Goal: Check status: Check status

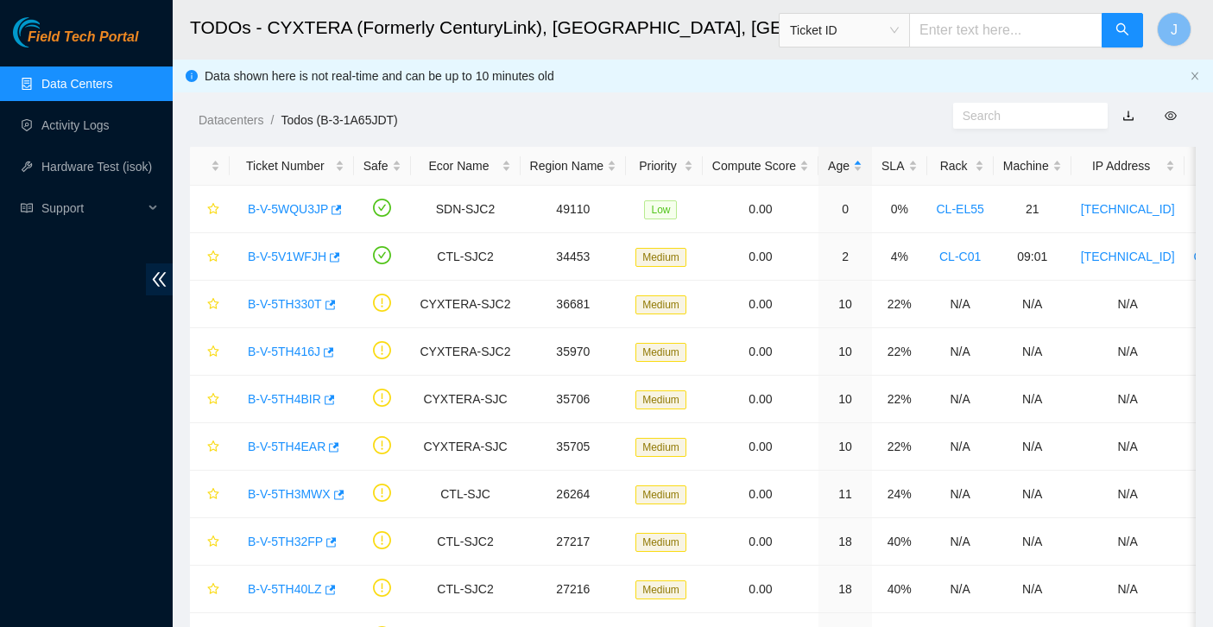
scroll to position [82, 0]
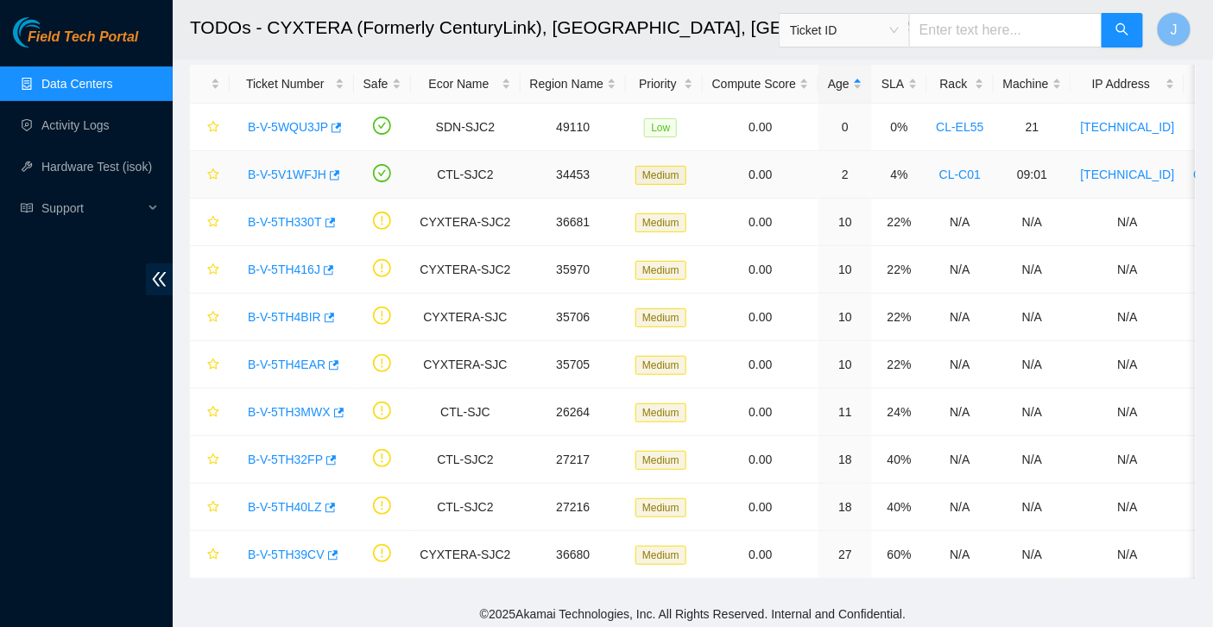
click at [295, 175] on link "B-V-5V1WFJH" at bounding box center [287, 175] width 79 height 14
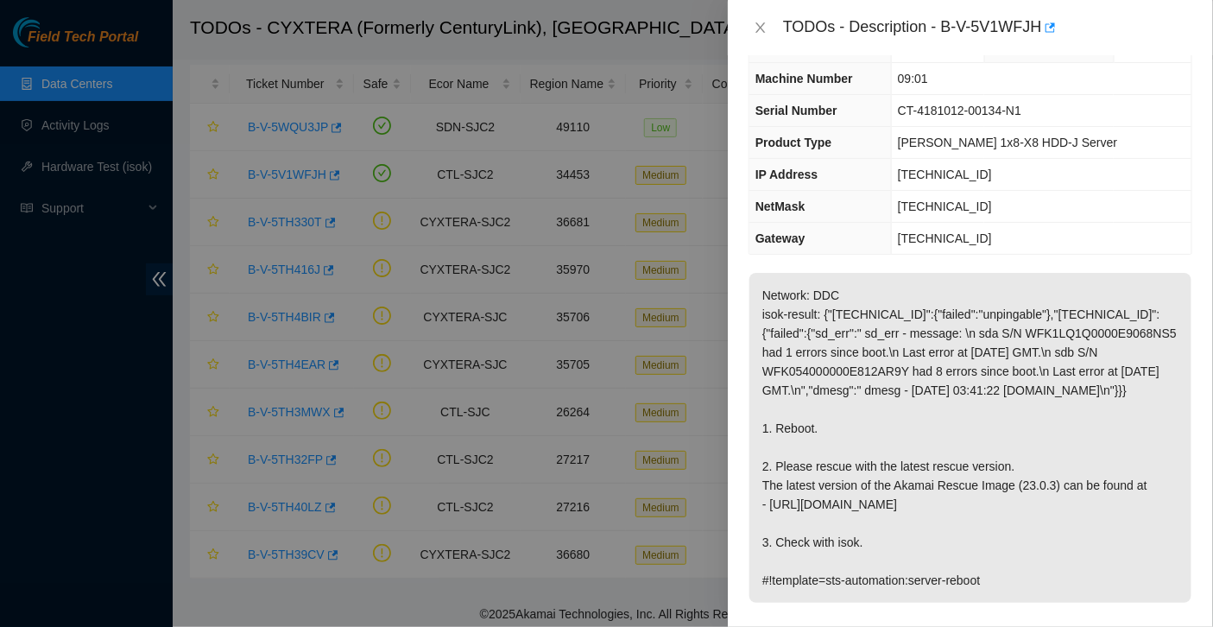
scroll to position [0, 0]
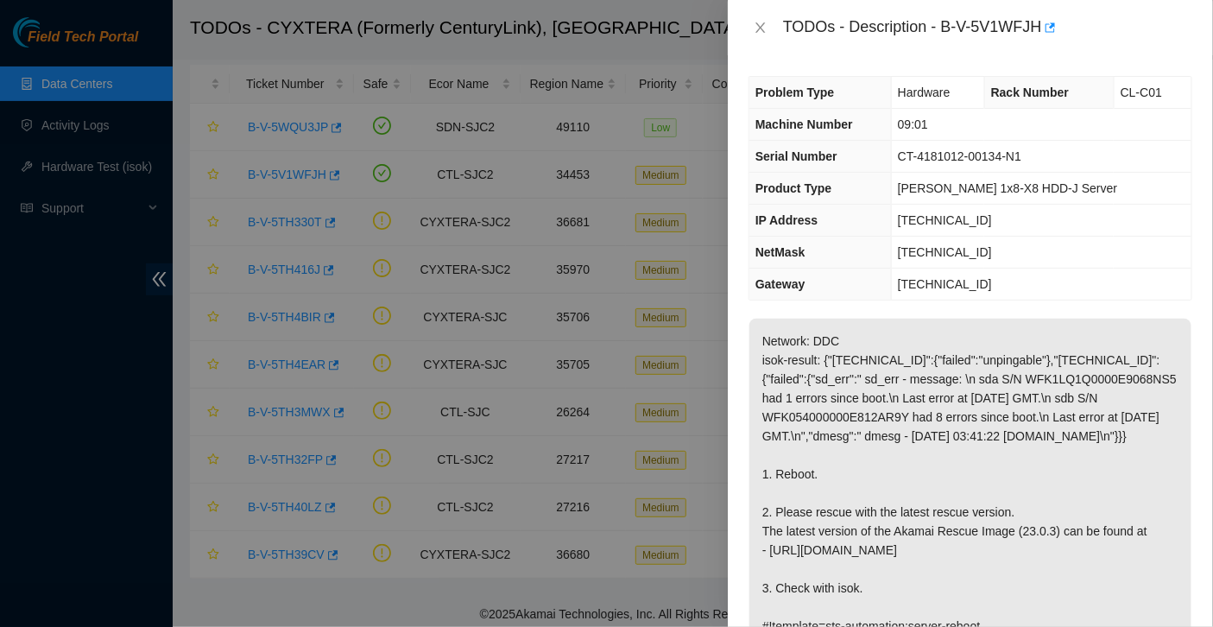
click at [948, 22] on div "TODOs - Description - B-V-5V1WFJH" at bounding box center [987, 28] width 409 height 28
click at [1047, 24] on div "TODOs - Description - B-V-5V1WFJH" at bounding box center [987, 28] width 409 height 28
copy div "B-V-5V1WFJH"
click at [22, 420] on div at bounding box center [606, 313] width 1213 height 627
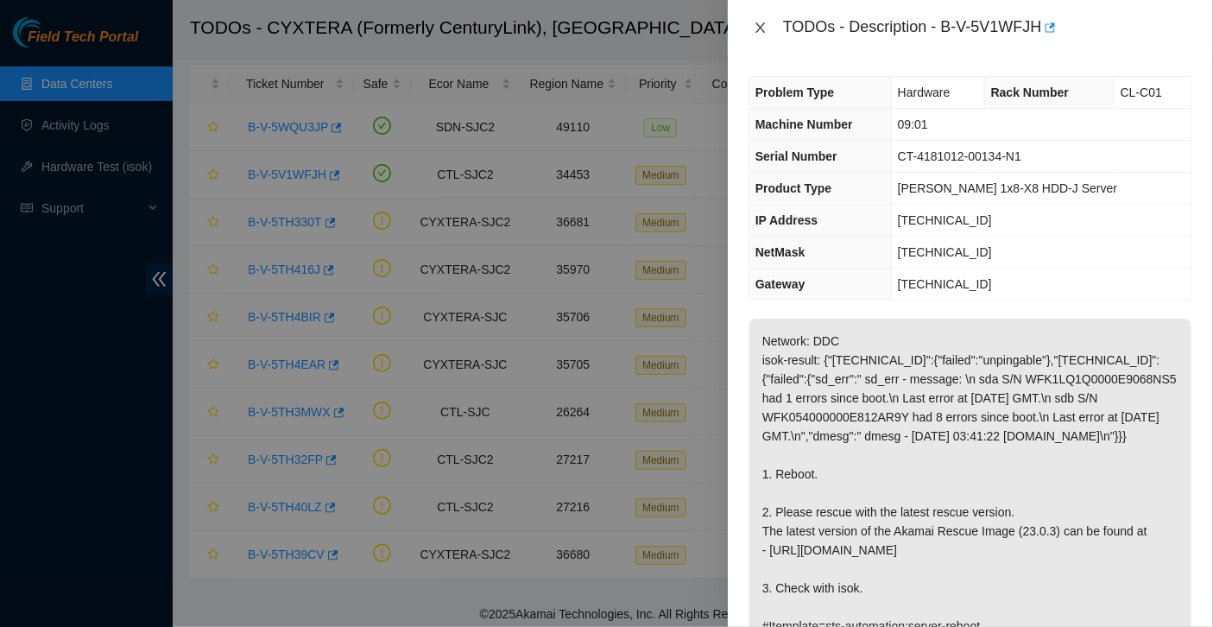
click at [758, 25] on icon "close" at bounding box center [760, 27] width 9 height 10
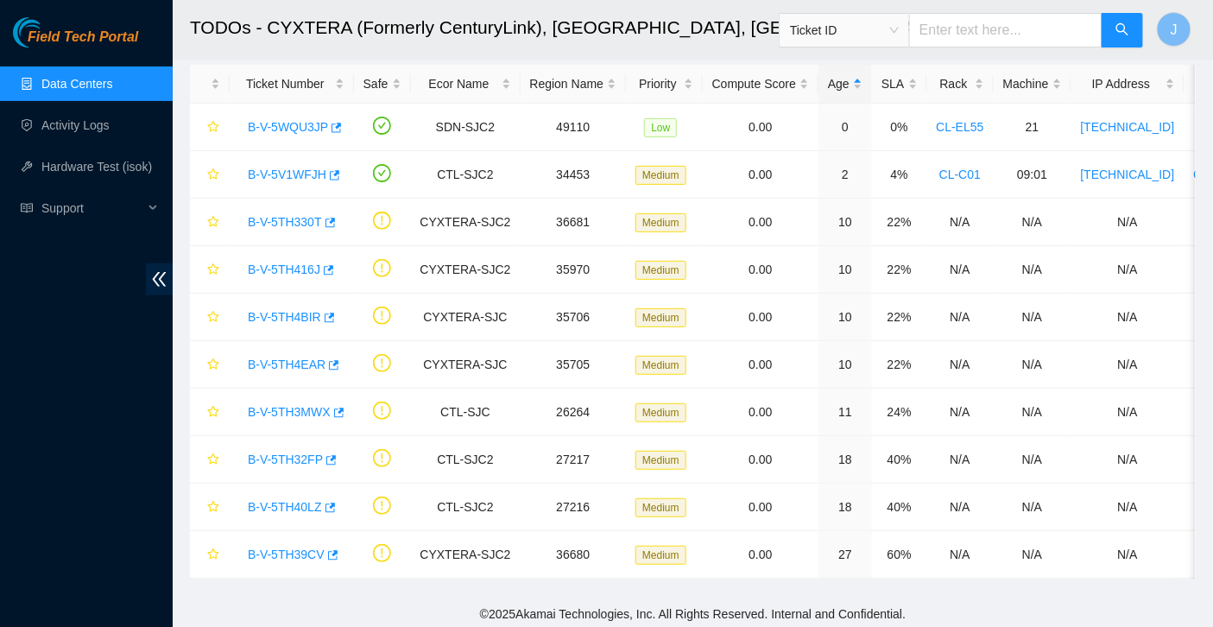
click at [41, 91] on link "Data Centers" at bounding box center [76, 84] width 71 height 14
